Goal: Check status

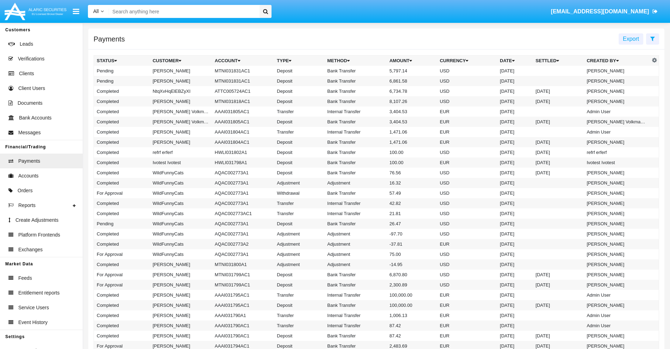
click at [653, 38] on icon at bounding box center [653, 39] width 5 height 6
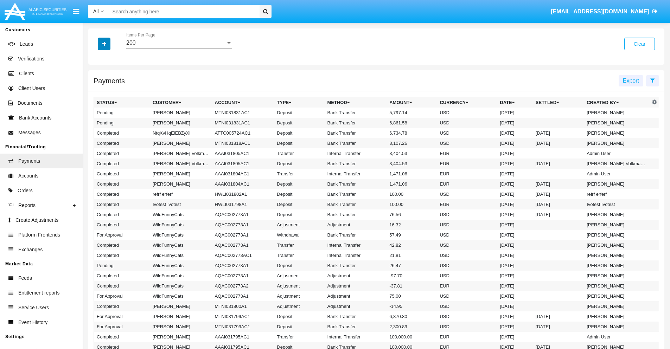
click at [104, 44] on icon "button" at bounding box center [104, 44] width 4 height 5
click at [110, 58] on span "Status" at bounding box center [110, 58] width 16 height 8
click at [97, 61] on input "Status" at bounding box center [96, 61] width 0 height 0
checkbox input "true"
click at [104, 44] on icon "button" at bounding box center [104, 44] width 4 height 5
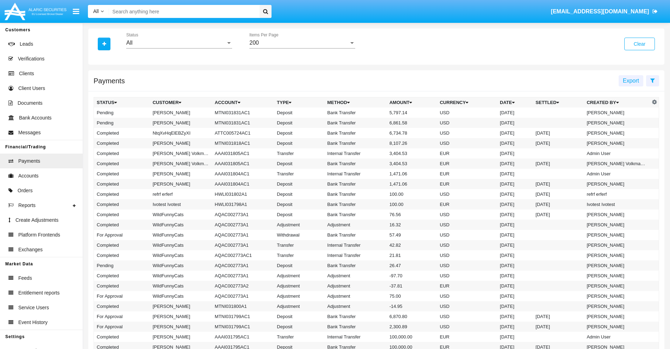
click at [179, 43] on div "All" at bounding box center [176, 43] width 100 height 6
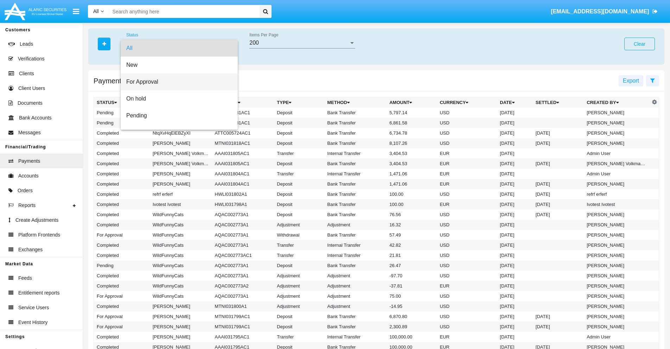
click at [177, 82] on span "For Approval" at bounding box center [179, 82] width 106 height 17
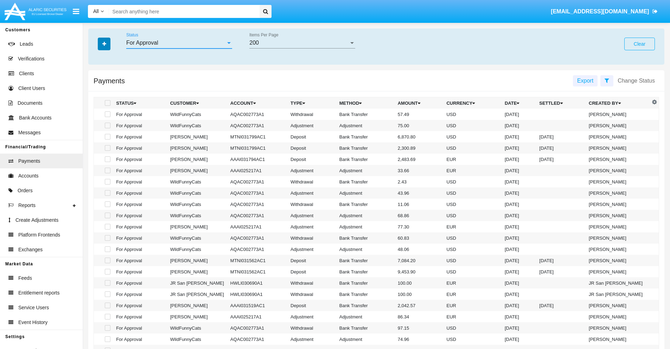
click at [104, 44] on icon "button" at bounding box center [104, 44] width 4 height 5
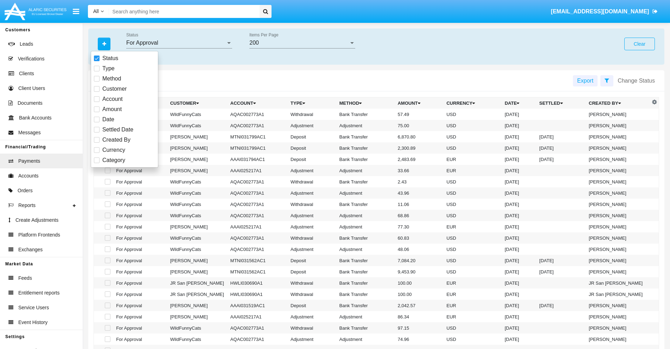
click at [114, 150] on span "Currency" at bounding box center [113, 150] width 23 height 8
click at [97, 153] on input "Currency" at bounding box center [96, 153] width 0 height 0
checkbox input "true"
click at [104, 44] on icon "button" at bounding box center [104, 44] width 4 height 5
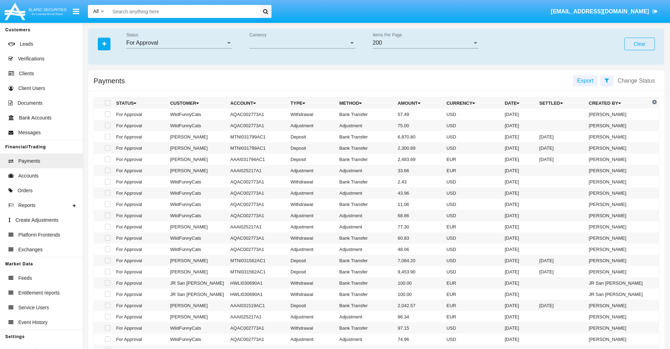
click at [302, 43] on span "Currency" at bounding box center [299, 43] width 100 height 6
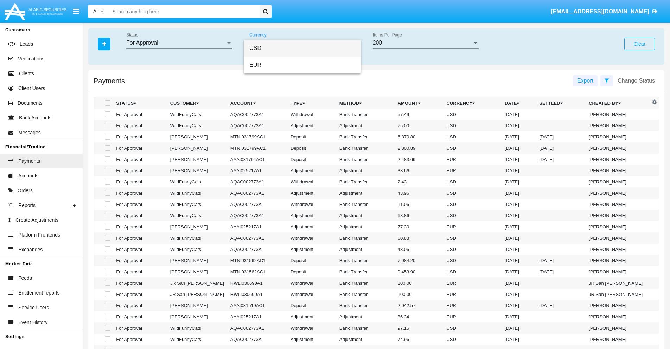
click at [302, 48] on span "USD" at bounding box center [302, 48] width 106 height 17
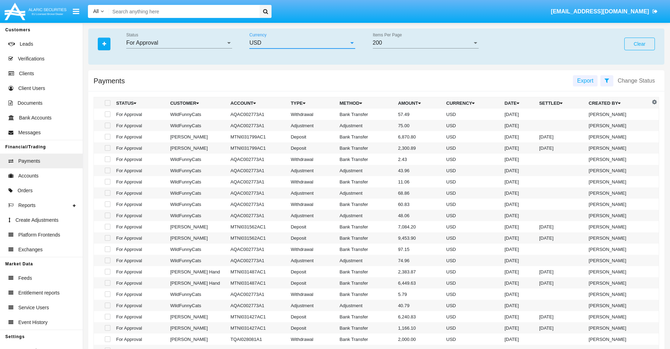
click at [107, 114] on span at bounding box center [108, 115] width 6 height 6
click at [107, 117] on input "checkbox" at bounding box center [107, 117] width 0 height 0
checkbox input "true"
